Goal: Information Seeking & Learning: Check status

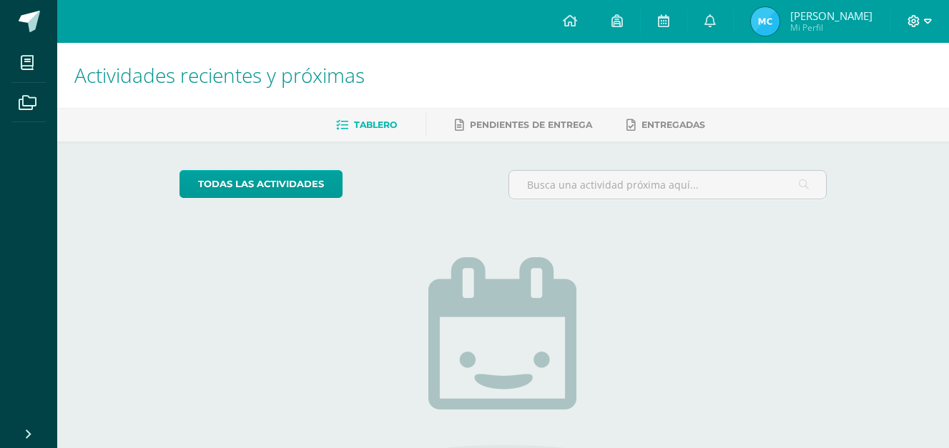
click at [914, 16] on icon at bounding box center [913, 21] width 13 height 13
click at [861, 97] on span "Cerrar sesión" at bounding box center [882, 97] width 64 height 14
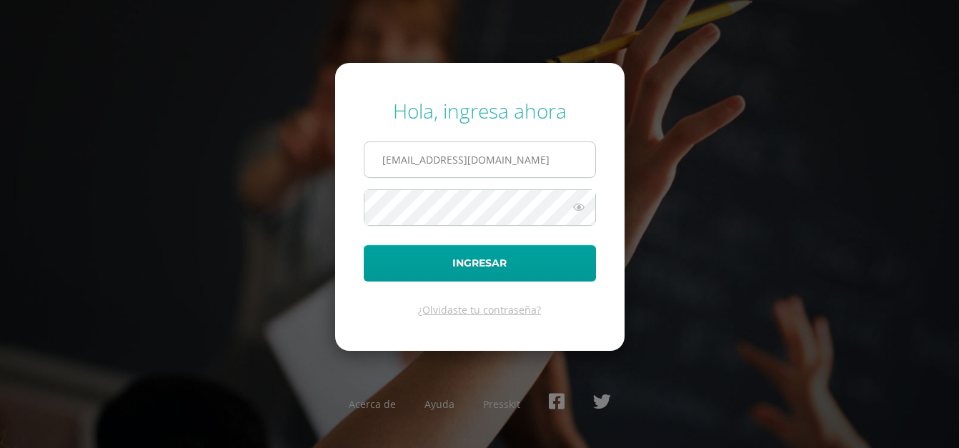
click at [416, 159] on input "2448552@insarycristovive.edu.gt" at bounding box center [480, 159] width 231 height 35
type input "2555742@insarycristovive.edu.gt"
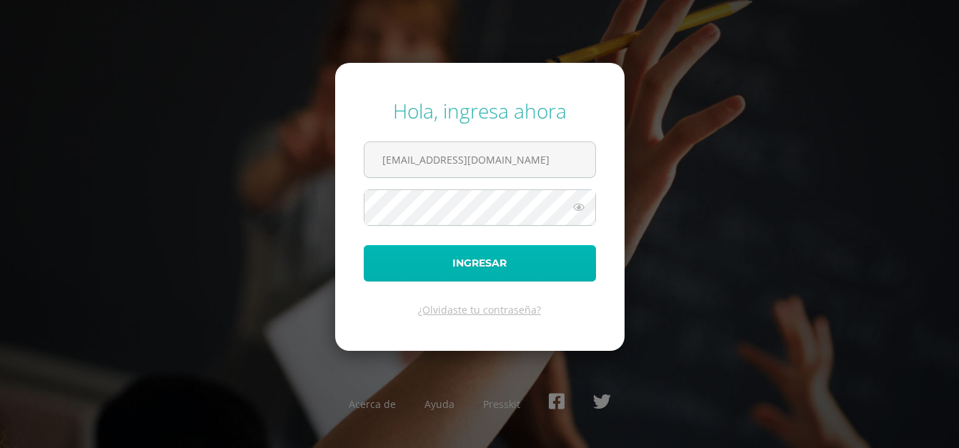
click at [433, 272] on button "Ingresar" at bounding box center [480, 263] width 232 height 36
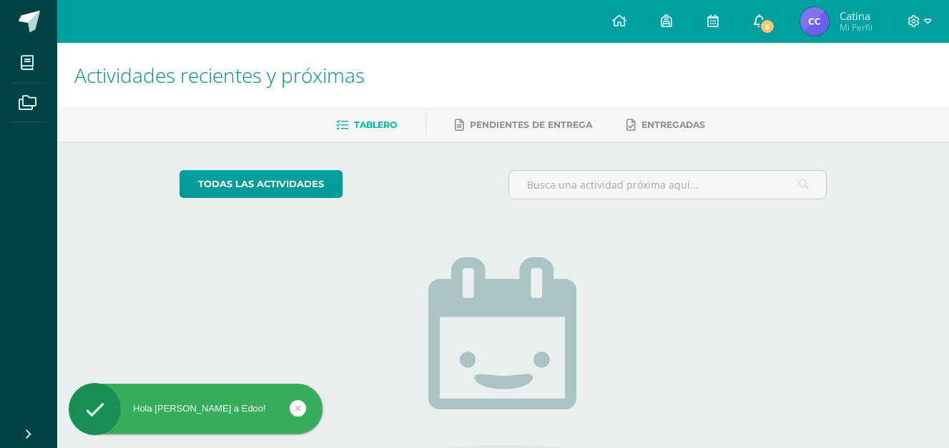
click at [762, 17] on icon at bounding box center [758, 20] width 11 height 13
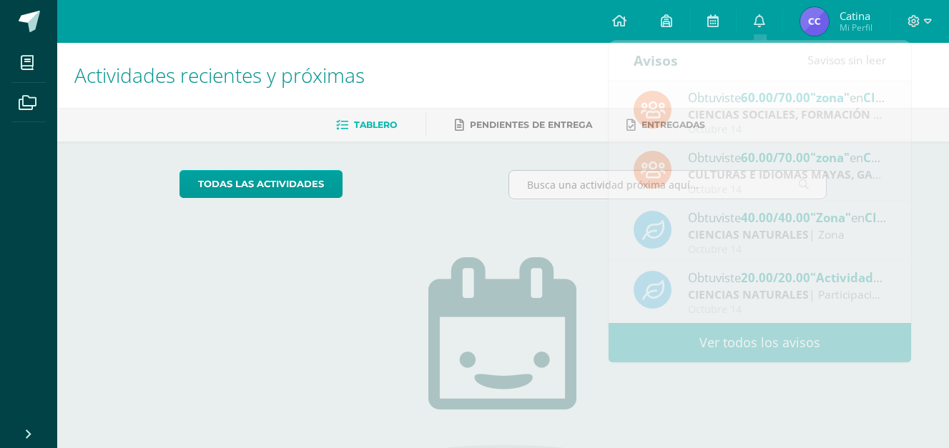
click at [944, 76] on div "Actividades recientes y próximas" at bounding box center [502, 75] width 891 height 65
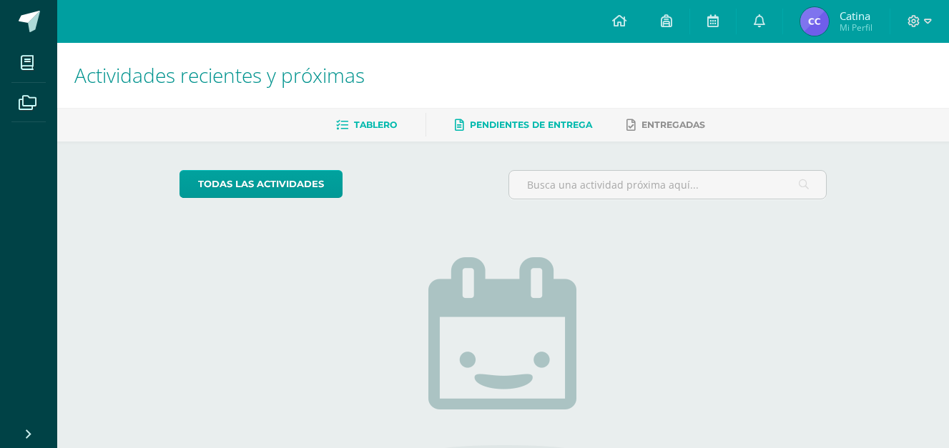
click at [588, 124] on span "Pendientes de entrega" at bounding box center [531, 124] width 122 height 11
click at [553, 303] on img at bounding box center [503, 358] width 150 height 202
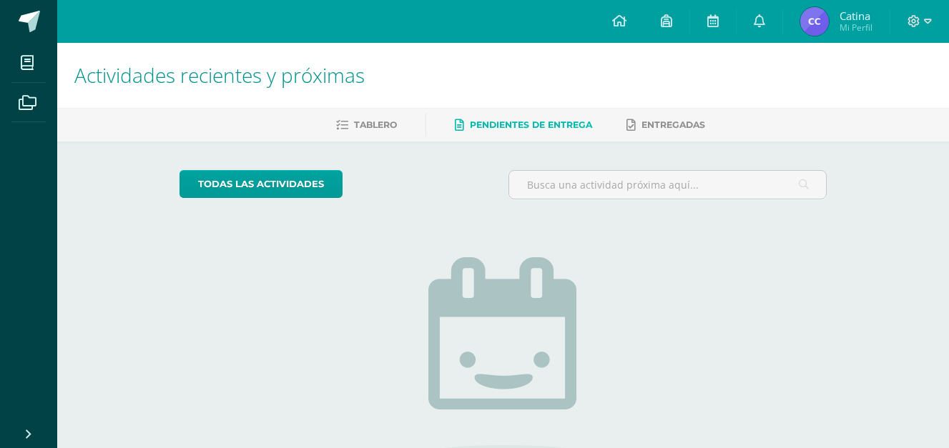
drag, startPoint x: 553, startPoint y: 303, endPoint x: 533, endPoint y: 296, distance: 21.3
click at [533, 296] on img at bounding box center [503, 358] width 150 height 202
click at [535, 294] on img at bounding box center [503, 358] width 150 height 202
click at [541, 289] on img at bounding box center [503, 358] width 150 height 202
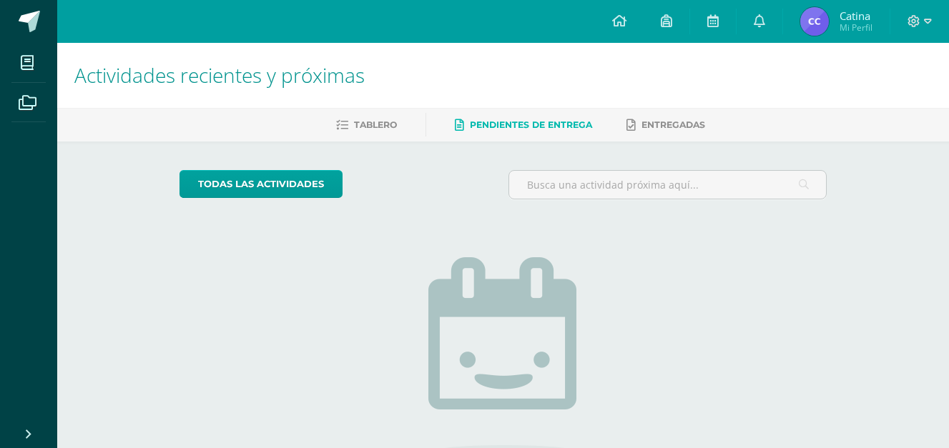
click at [525, 264] on img at bounding box center [503, 358] width 150 height 202
drag, startPoint x: 525, startPoint y: 264, endPoint x: 535, endPoint y: 279, distance: 17.1
drag, startPoint x: 535, startPoint y: 279, endPoint x: 470, endPoint y: 289, distance: 65.1
click at [470, 288] on img at bounding box center [503, 358] width 150 height 202
click at [826, 15] on img at bounding box center [814, 21] width 29 height 29
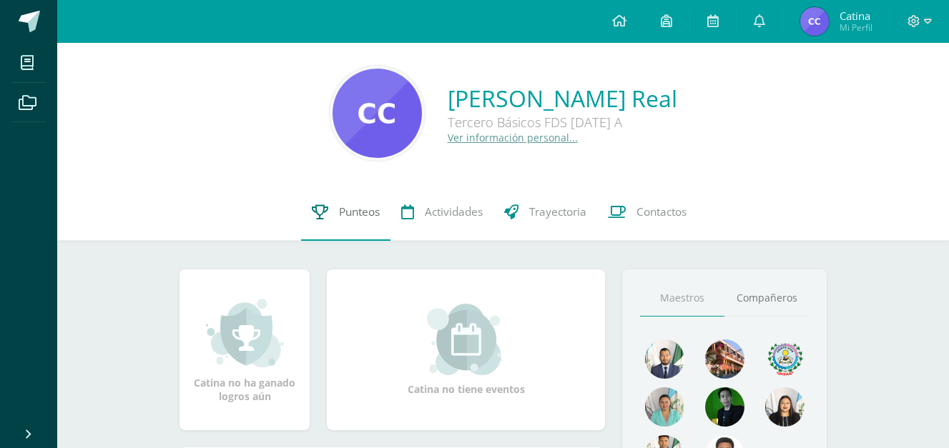
click at [342, 211] on span "Punteos" at bounding box center [359, 211] width 41 height 15
click at [362, 219] on span "Punteos" at bounding box center [359, 211] width 41 height 15
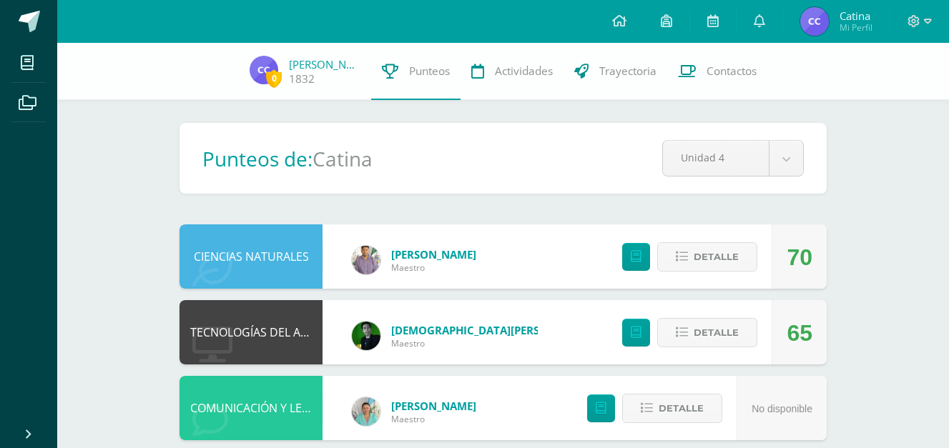
scroll to position [71, 0]
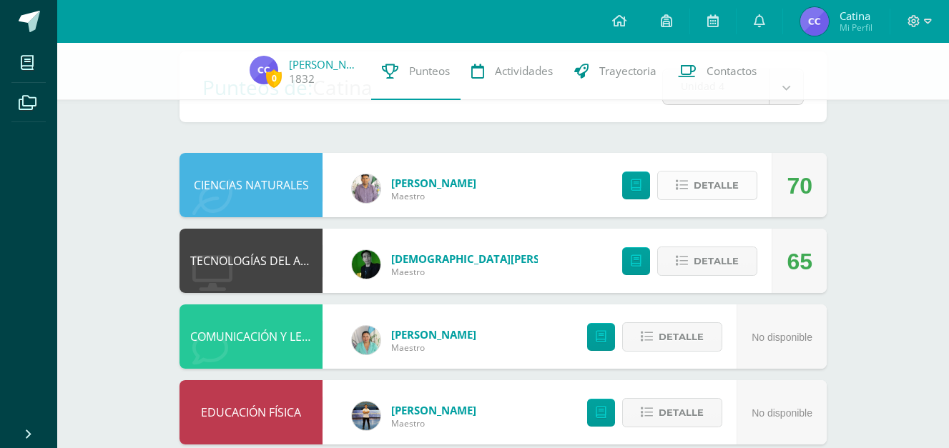
click at [708, 184] on span "Detalle" at bounding box center [715, 185] width 45 height 26
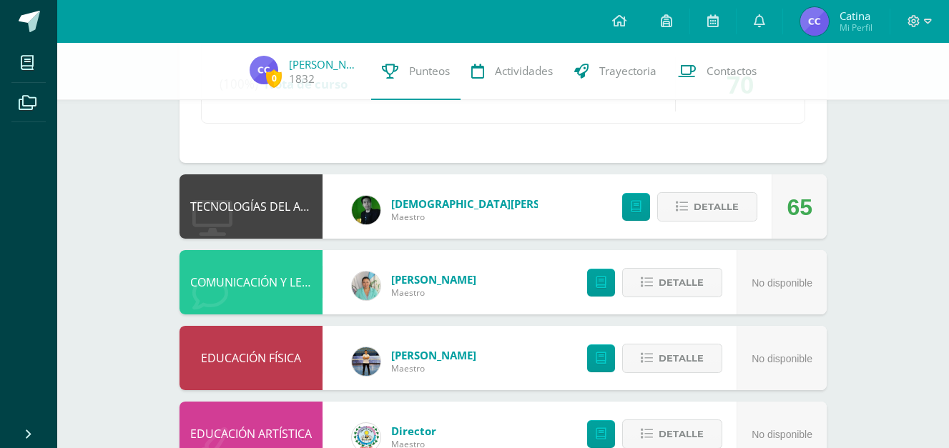
scroll to position [500, 0]
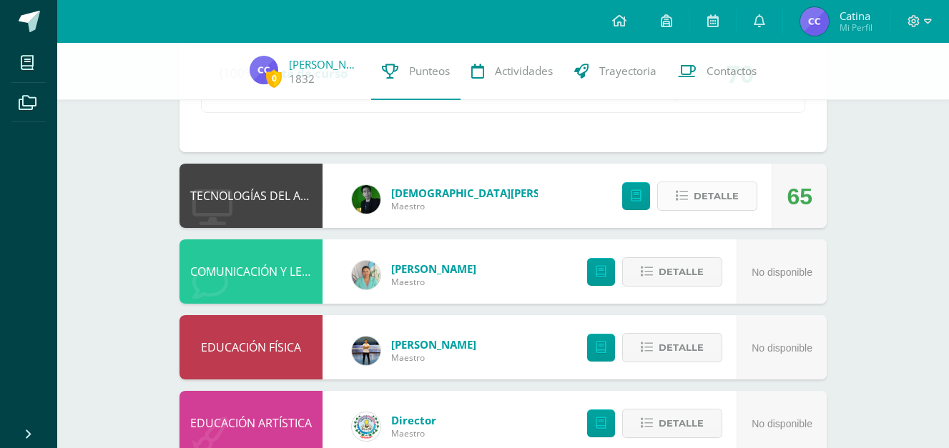
click at [710, 192] on span "Detalle" at bounding box center [715, 196] width 45 height 26
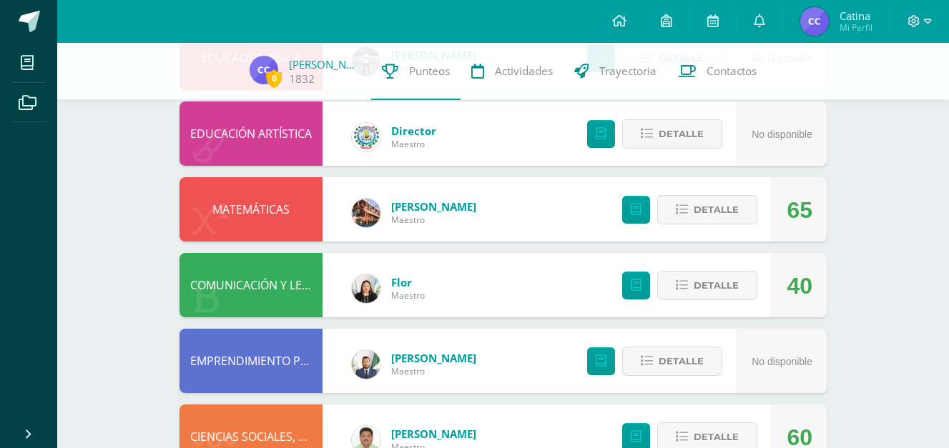
scroll to position [1144, 0]
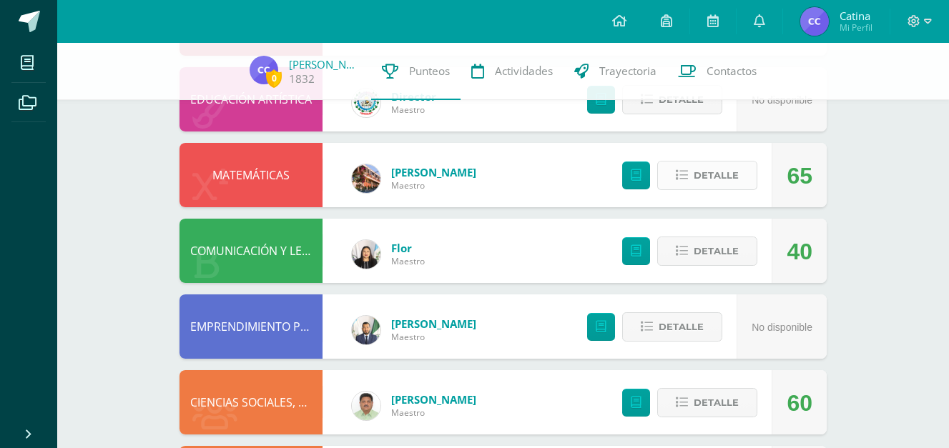
click at [702, 166] on span "Detalle" at bounding box center [715, 175] width 45 height 26
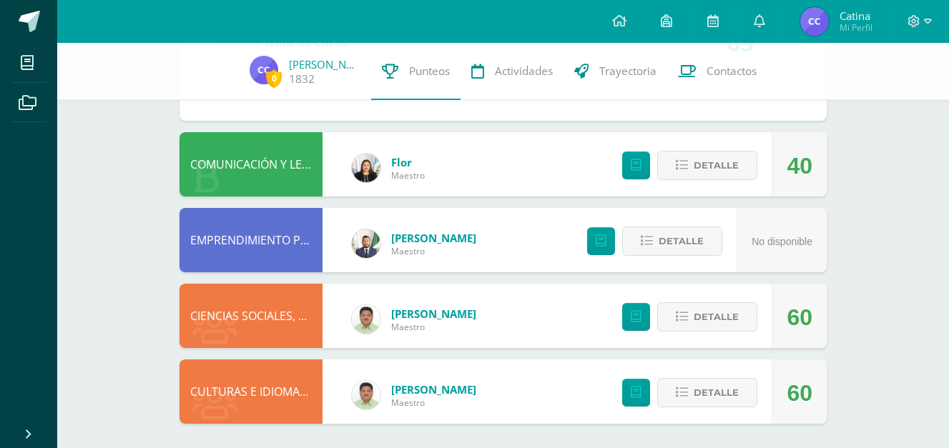
scroll to position [1598, 0]
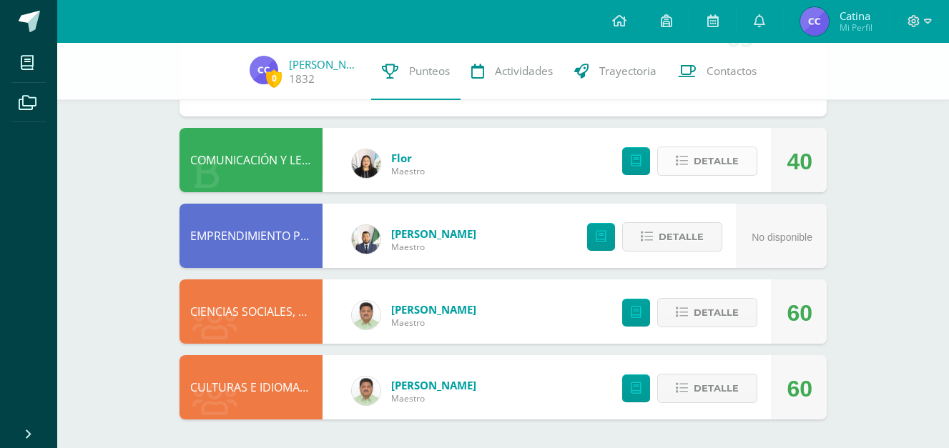
click at [722, 165] on span "Detalle" at bounding box center [715, 161] width 45 height 26
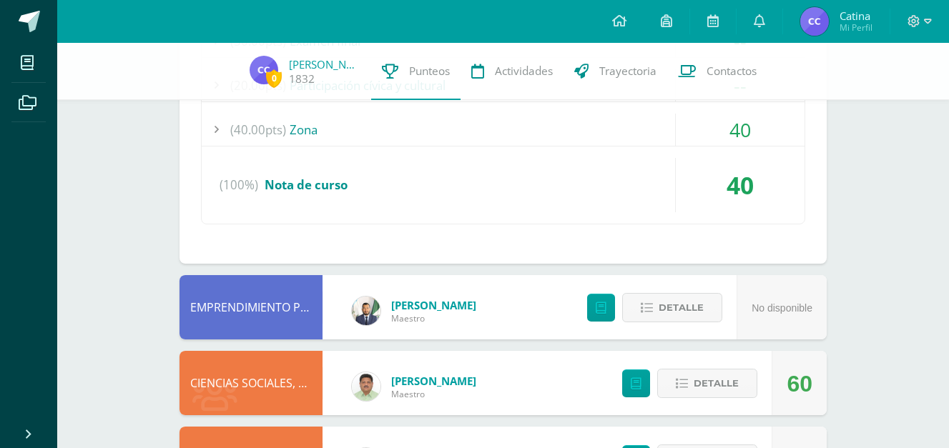
scroll to position [1962, 0]
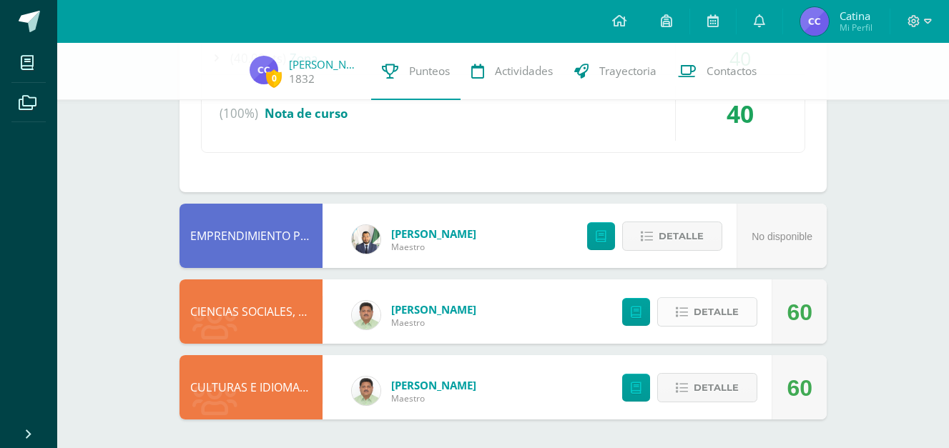
click at [736, 308] on span "Detalle" at bounding box center [715, 312] width 45 height 26
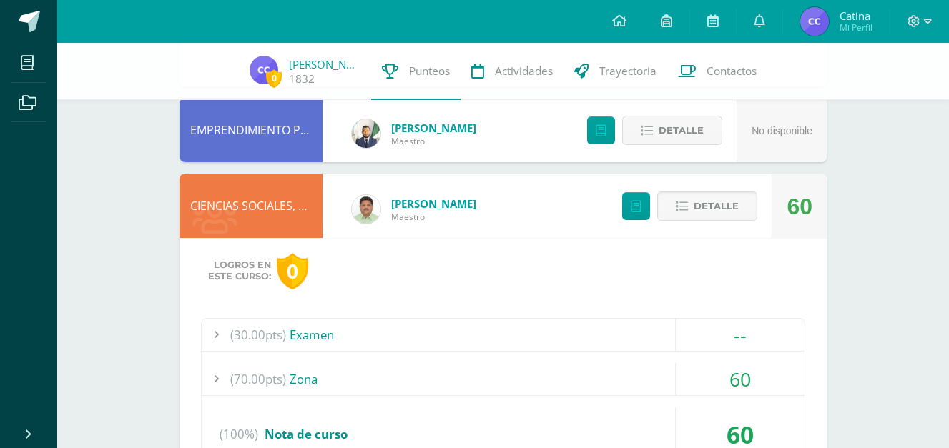
scroll to position [2237, 0]
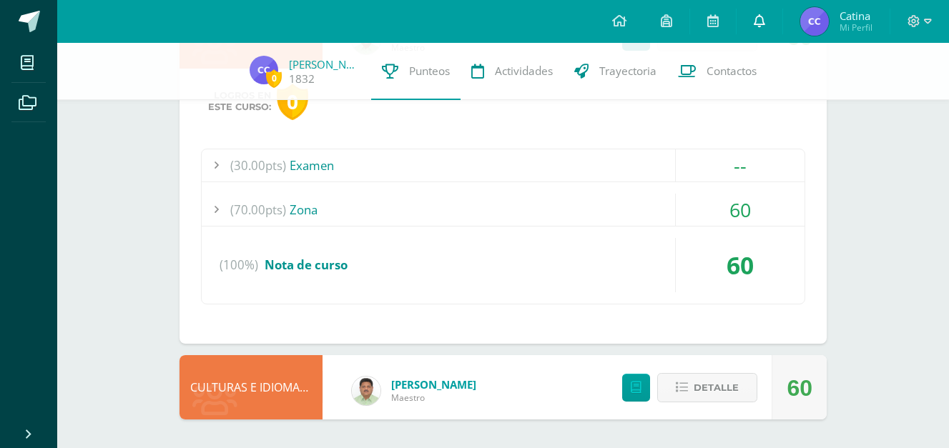
click at [755, 24] on icon at bounding box center [758, 20] width 11 height 13
click at [630, 19] on link at bounding box center [619, 21] width 49 height 43
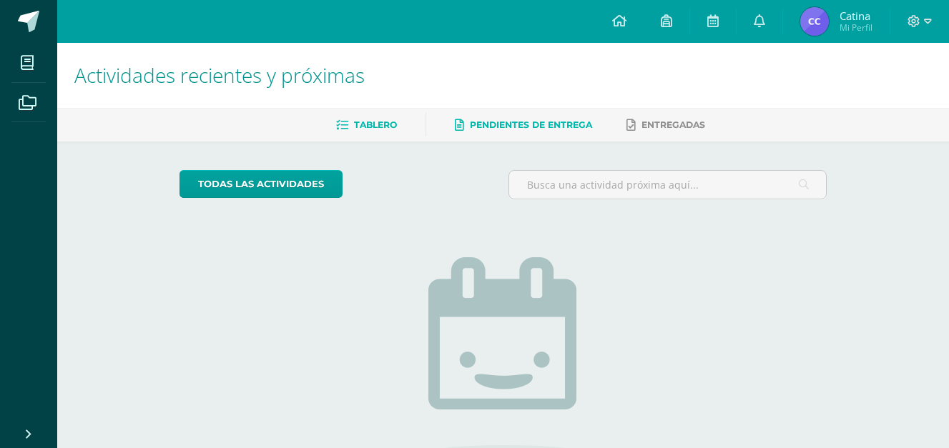
click at [575, 129] on span "Pendientes de entrega" at bounding box center [531, 124] width 122 height 11
click at [685, 124] on span "Entregadas" at bounding box center [673, 124] width 64 height 11
click at [495, 282] on img at bounding box center [503, 358] width 150 height 202
click at [848, 19] on span "Catina" at bounding box center [855, 16] width 33 height 14
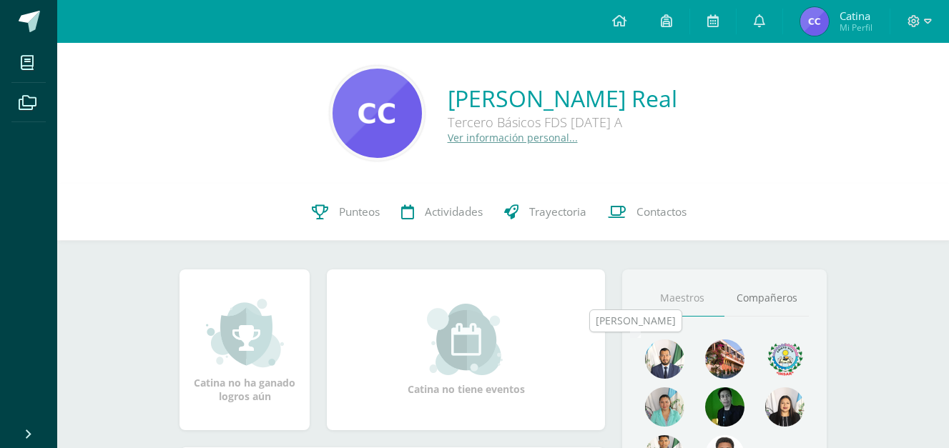
click at [667, 357] on img at bounding box center [664, 359] width 39 height 39
click at [673, 348] on img at bounding box center [664, 359] width 39 height 39
click at [667, 357] on img at bounding box center [664, 359] width 39 height 39
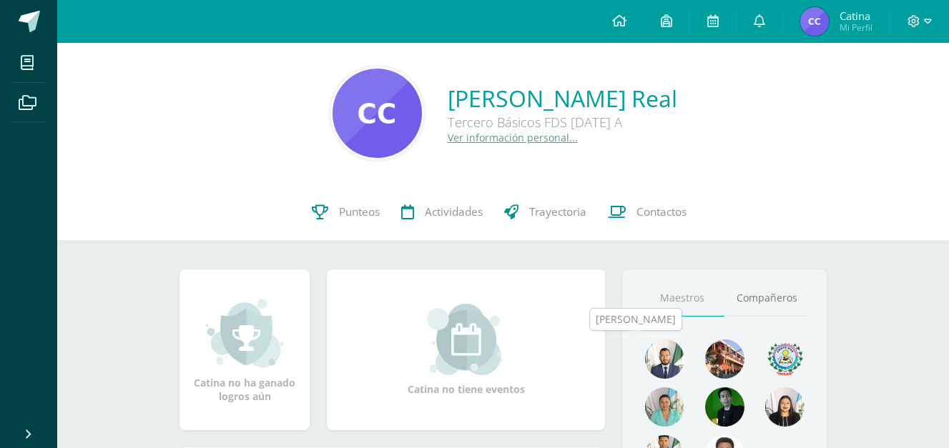
click at [667, 359] on img at bounding box center [664, 359] width 39 height 39
click at [665, 360] on img at bounding box center [664, 359] width 39 height 39
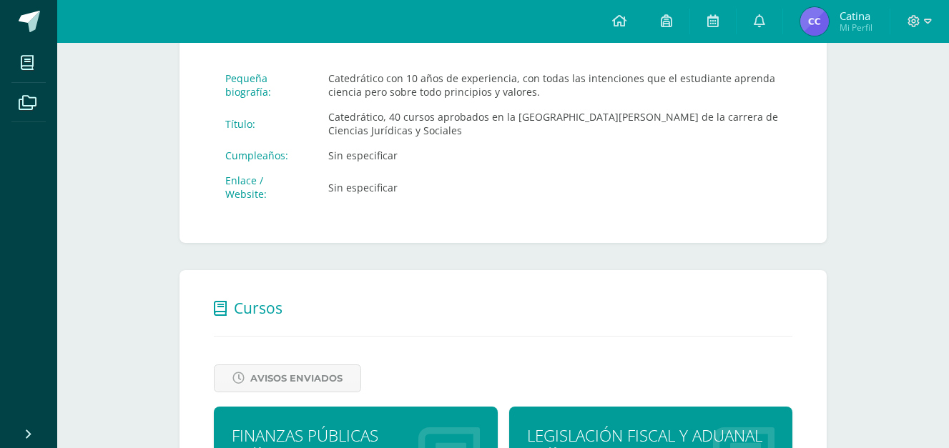
scroll to position [207, 0]
